Goal: Task Accomplishment & Management: Use online tool/utility

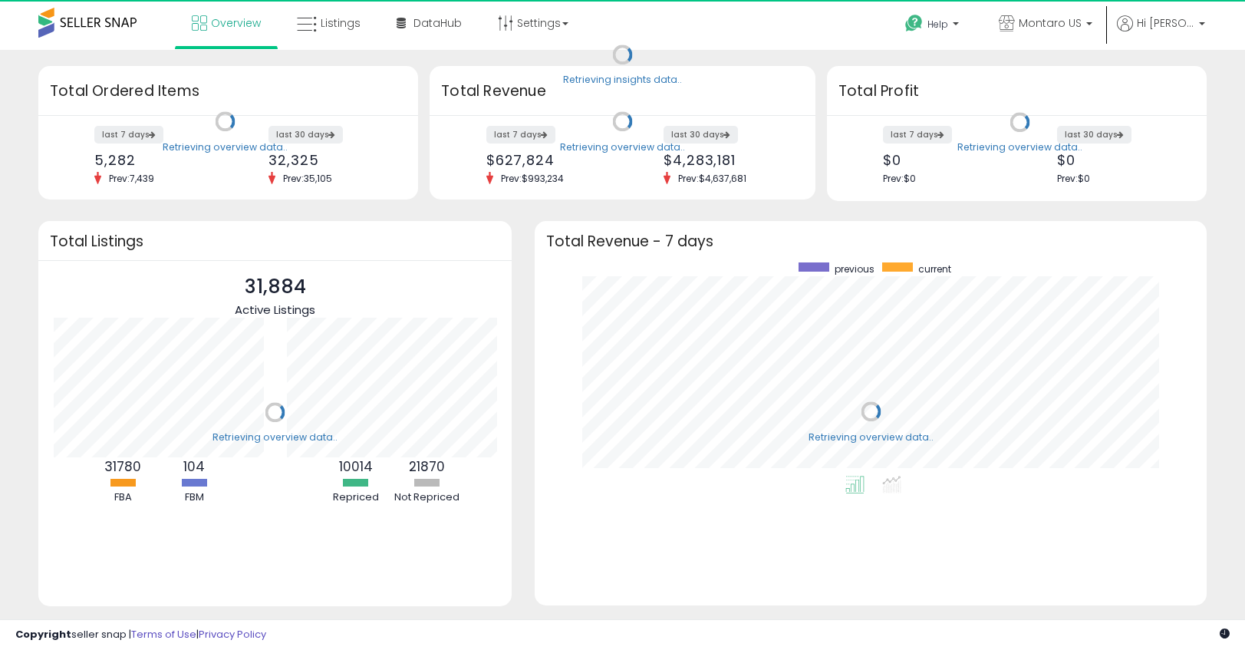
scroll to position [213, 641]
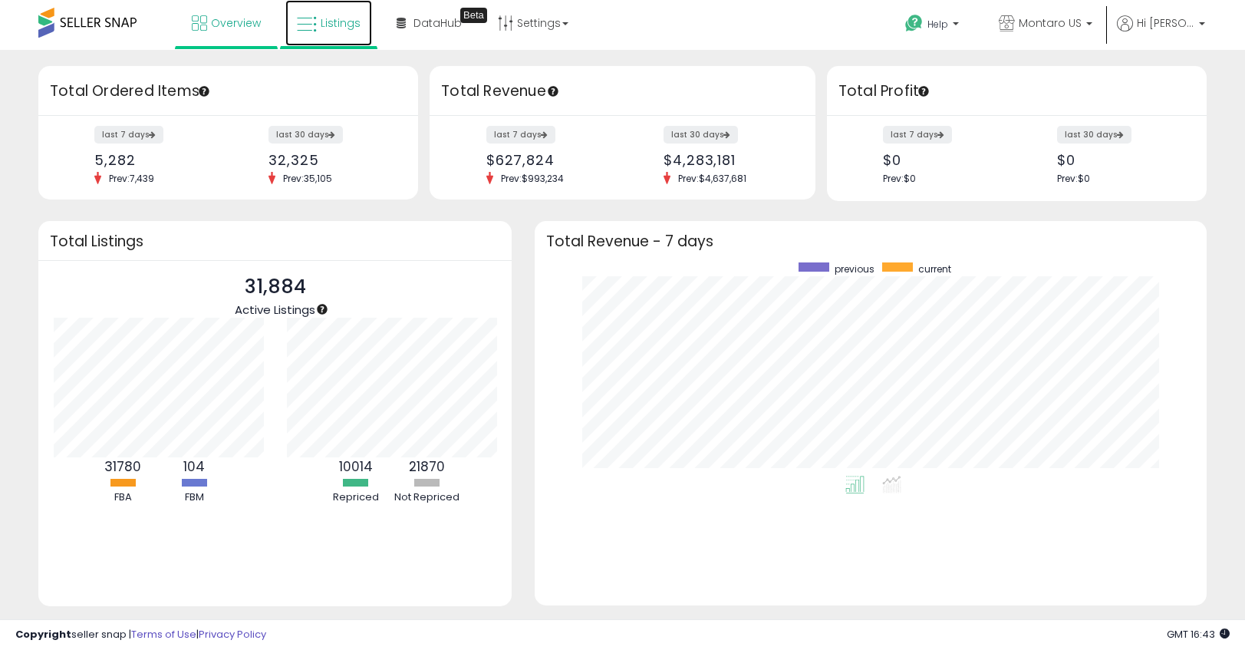
click at [355, 15] on span "Listings" at bounding box center [341, 22] width 40 height 15
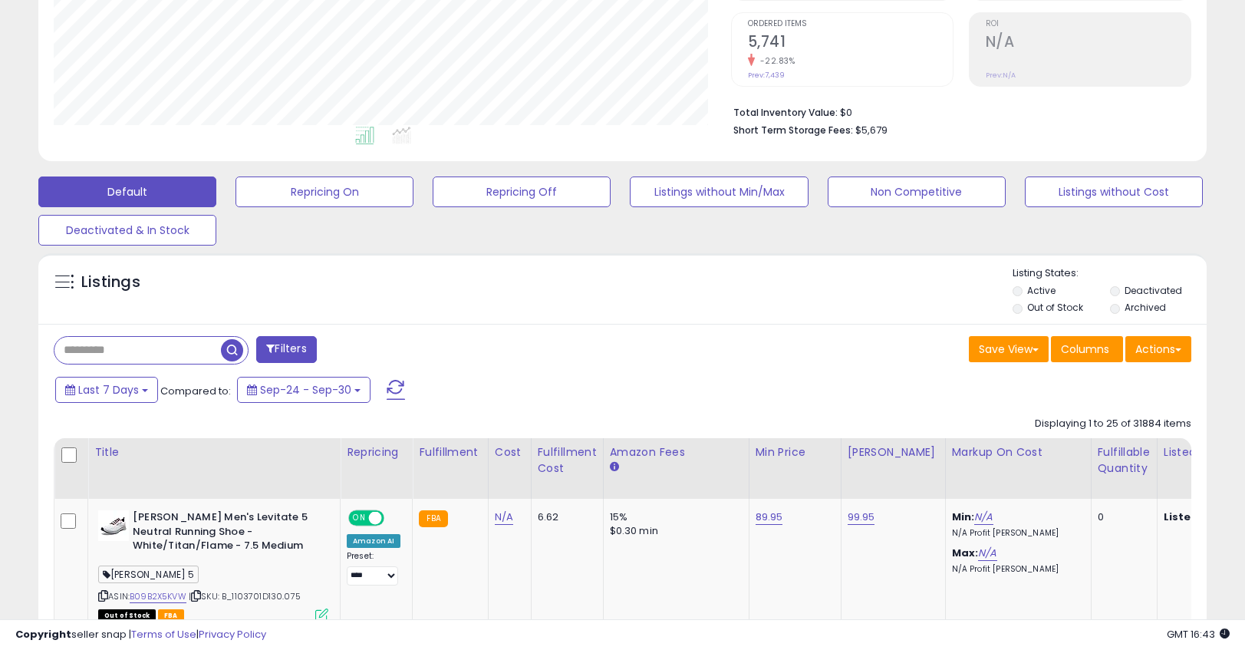
scroll to position [314, 677]
click at [1169, 354] on button "Actions" at bounding box center [1158, 349] width 66 height 26
click at [1137, 447] on link "Export All Columns" at bounding box center [1096, 447] width 168 height 24
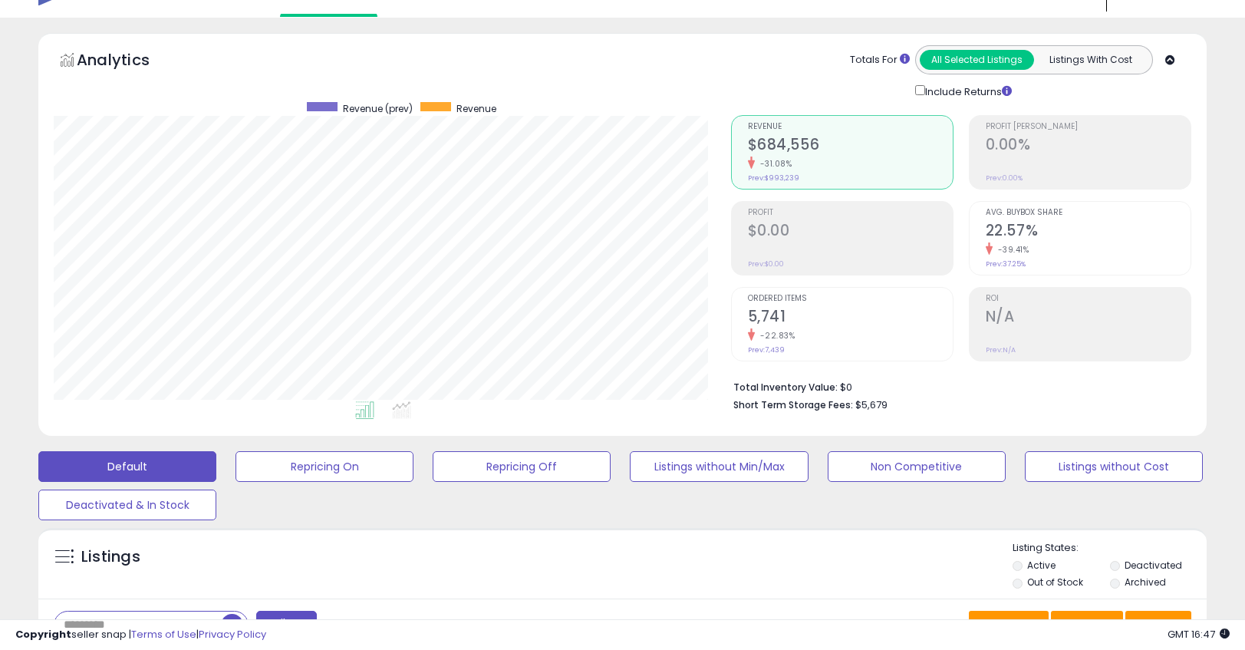
scroll to position [0, 0]
